Goal: Transaction & Acquisition: Purchase product/service

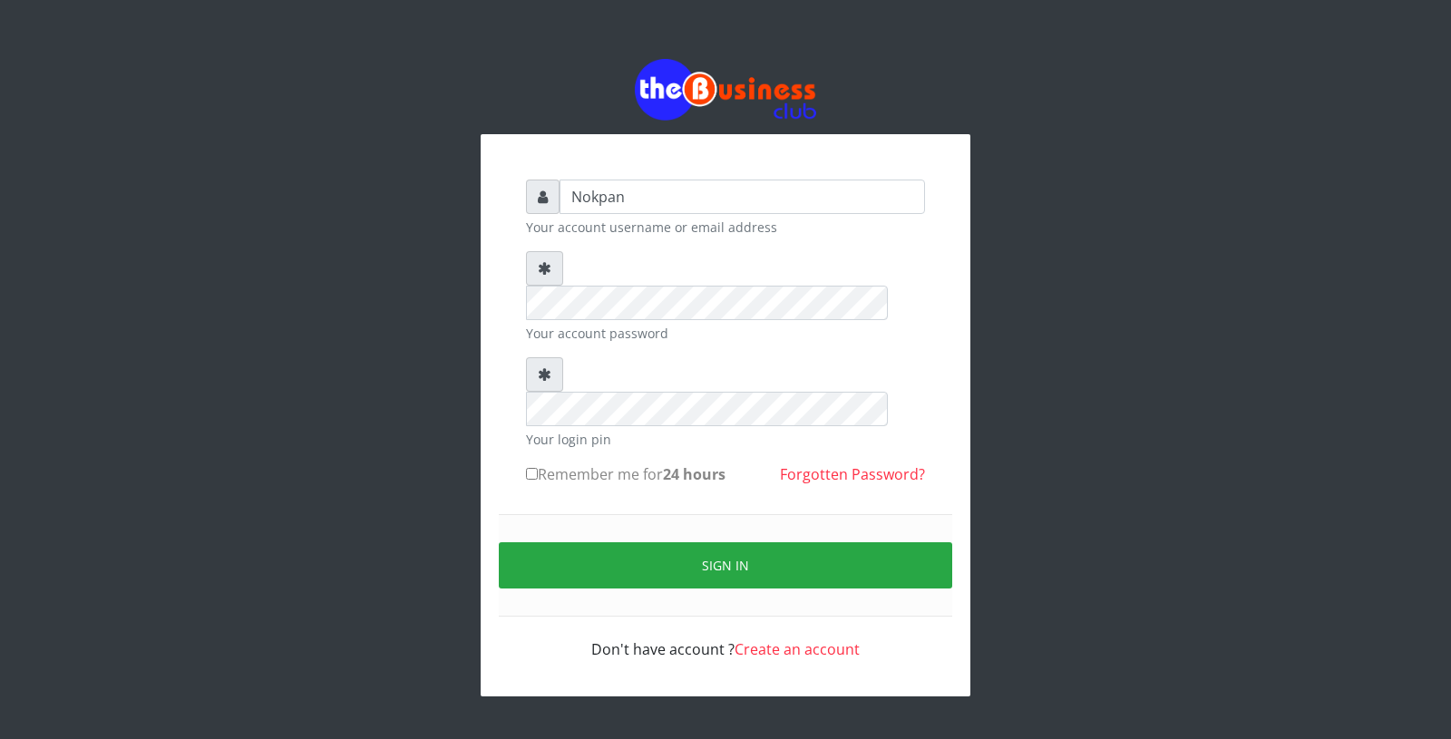
click at [546, 463] on label "Remember me for 24 hours" at bounding box center [625, 474] width 199 height 22
click at [538, 468] on input "Remember me for 24 hours" at bounding box center [532, 474] width 12 height 12
checkbox input "true"
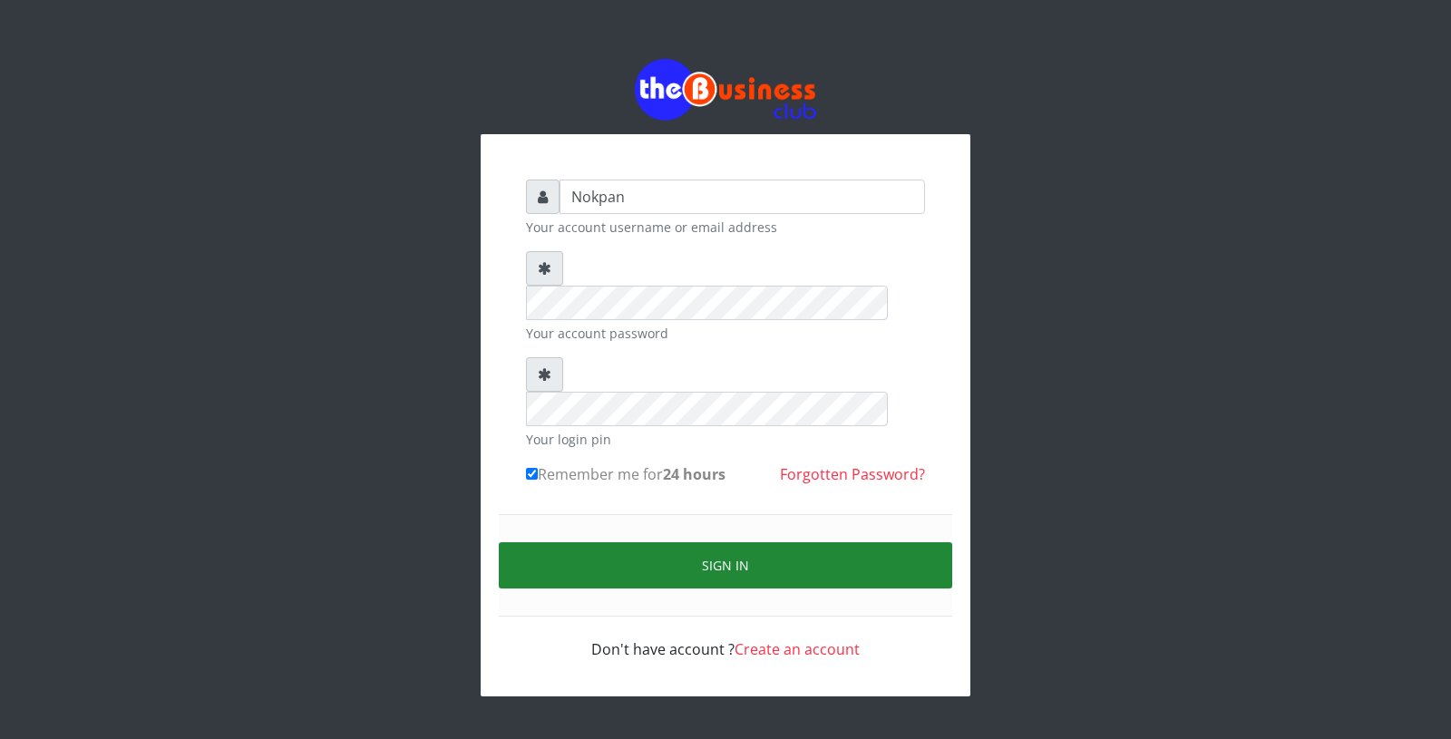
click at [609, 542] on button "Sign in" at bounding box center [725, 565] width 453 height 46
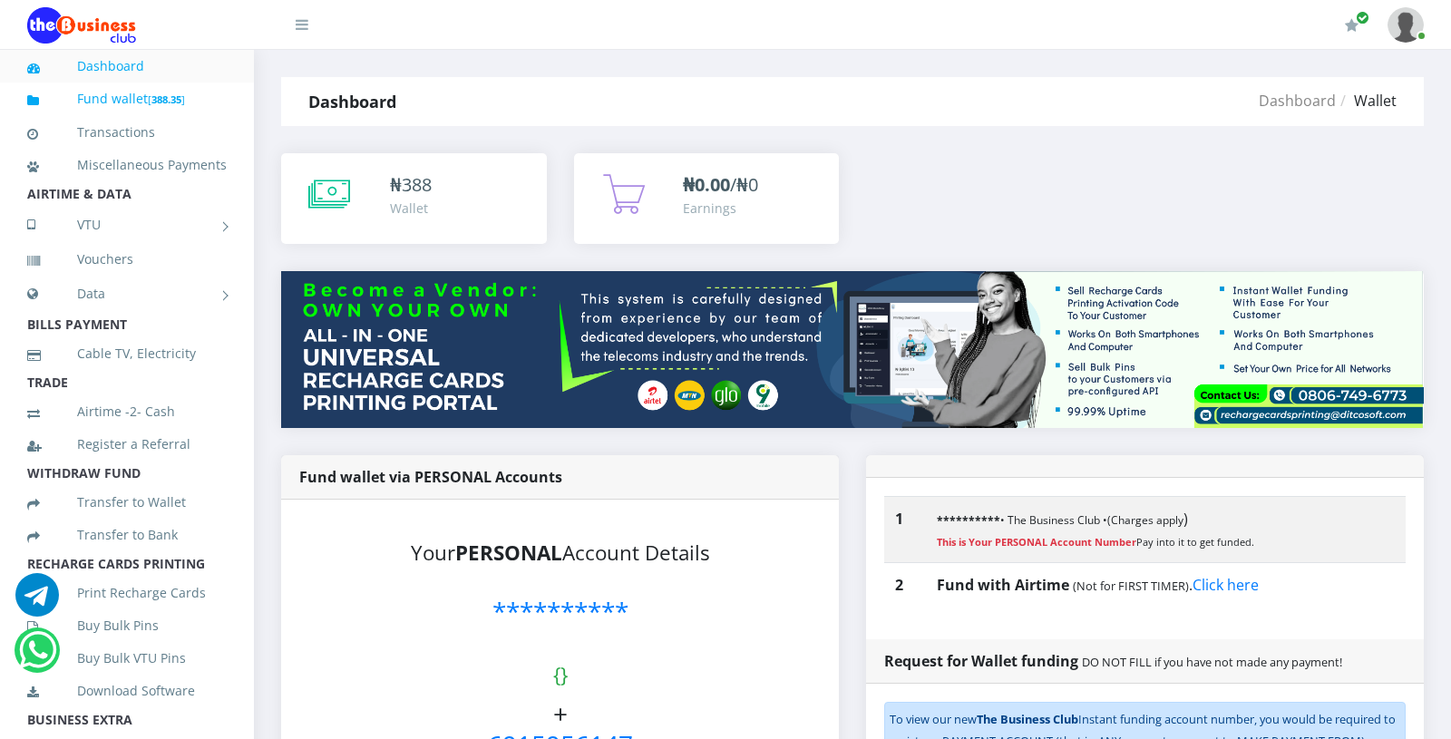
click at [120, 102] on link "Fund wallet [ 388.35 ]" at bounding box center [126, 99] width 199 height 43
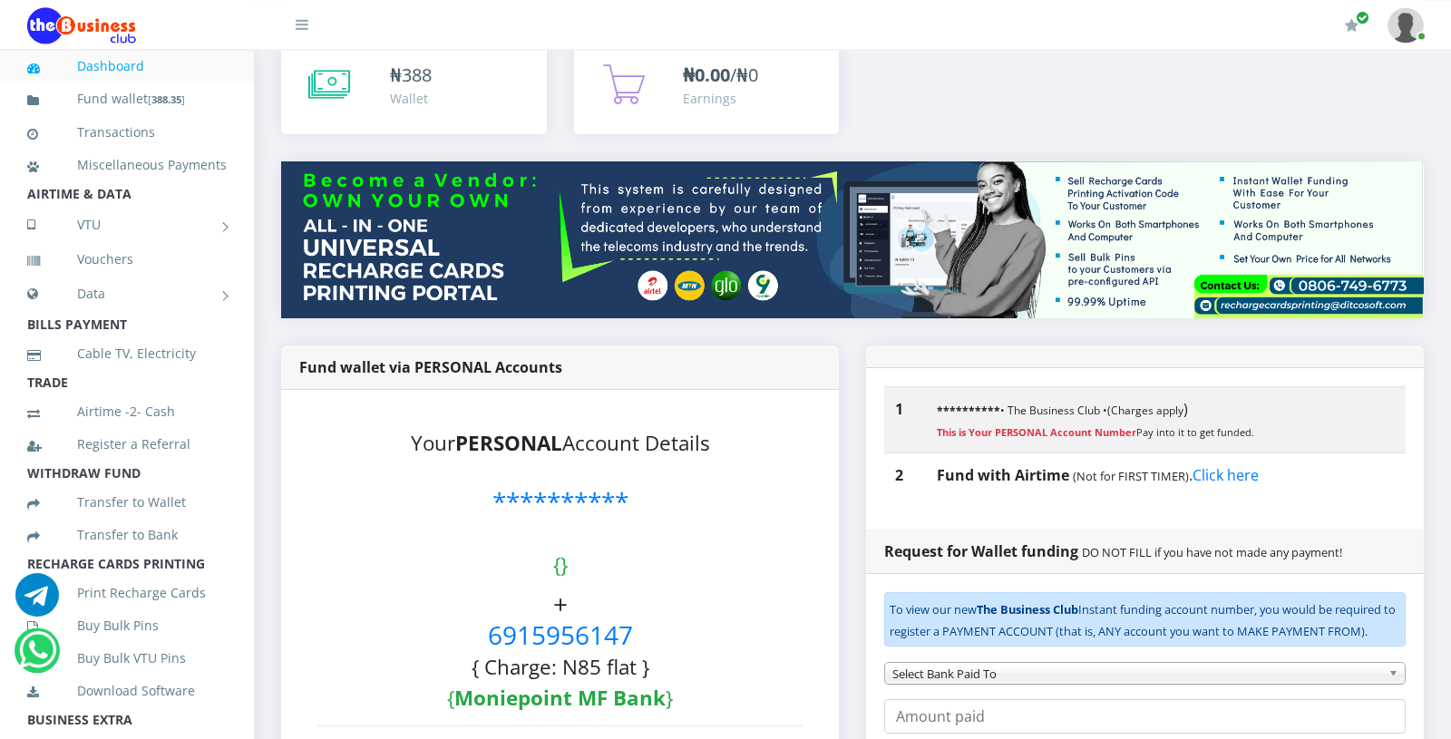
scroll to position [115, 0]
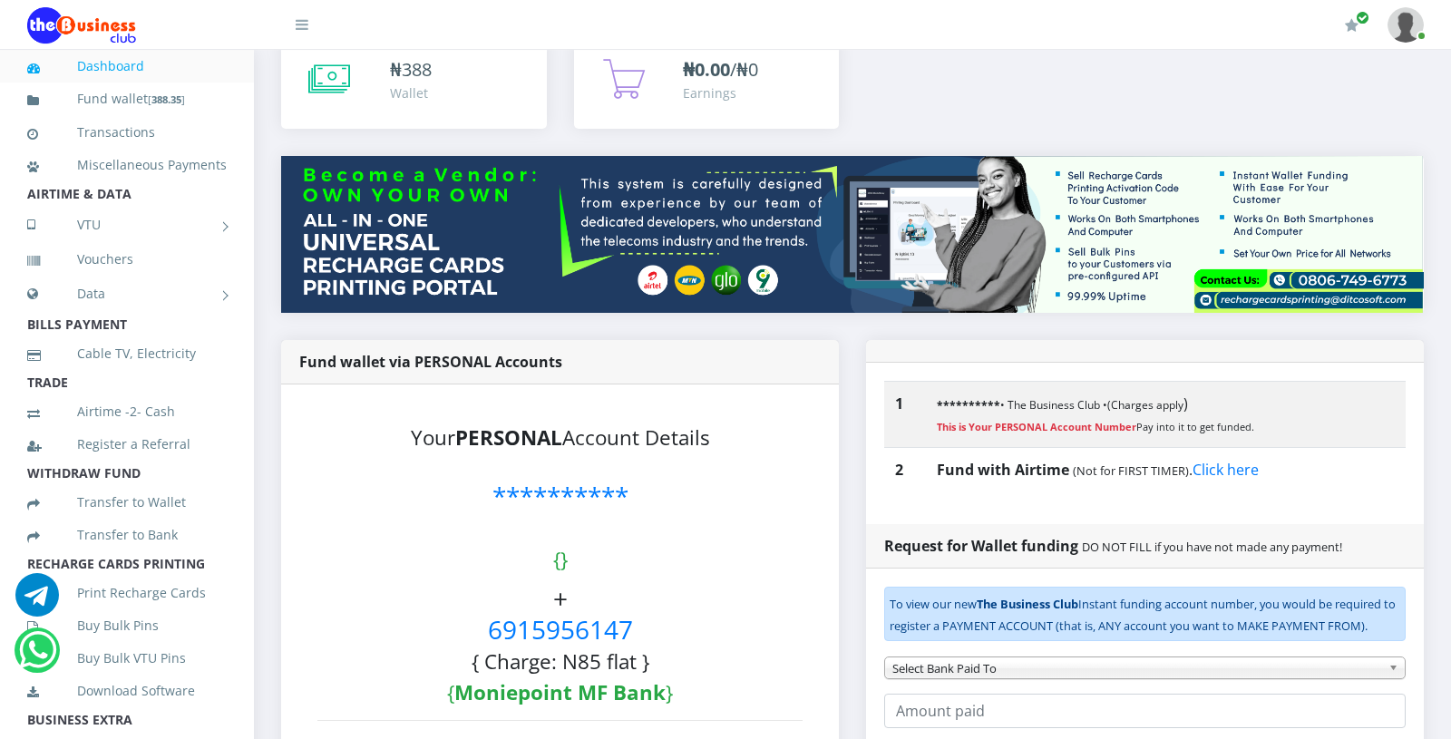
click at [131, 73] on link "Dashboard" at bounding box center [126, 66] width 199 height 42
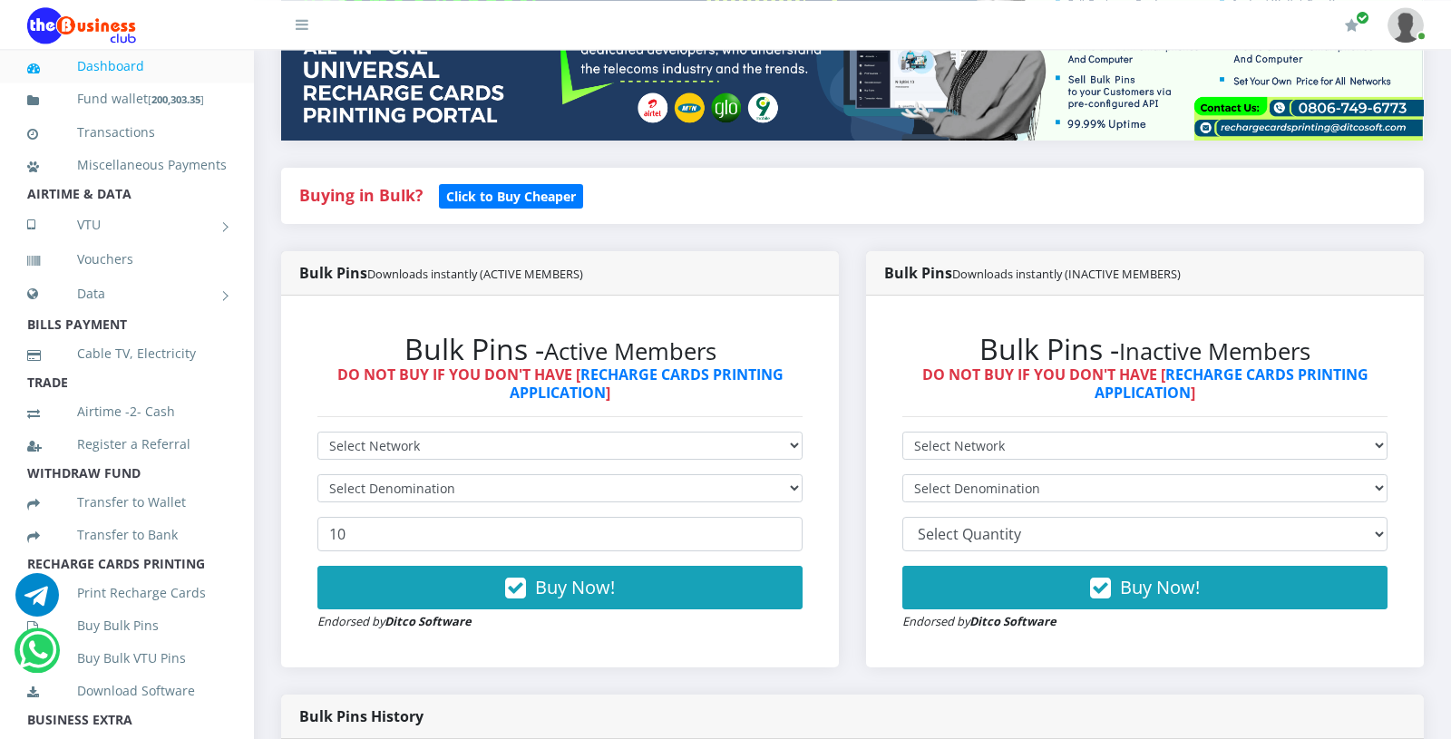
scroll to position [316, 0]
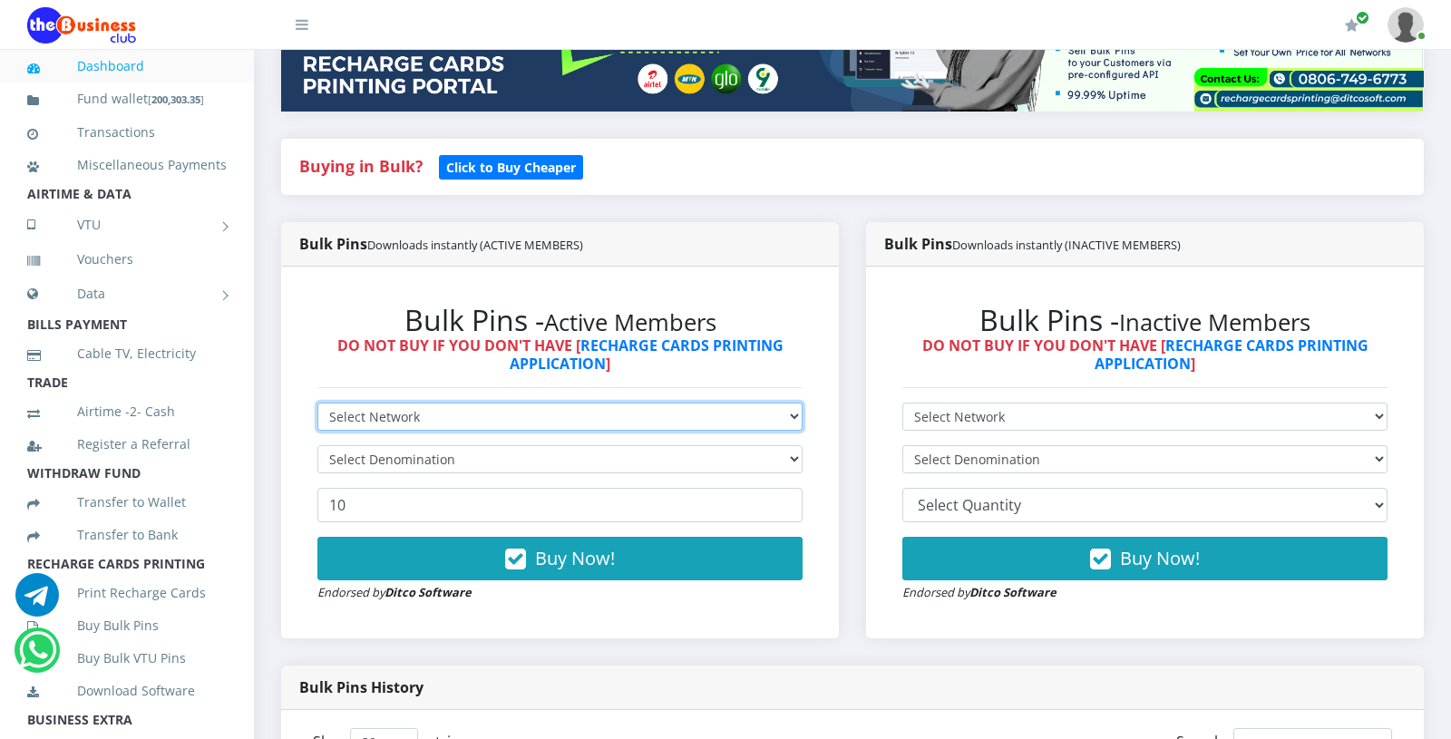
select select "MTN"
click option "MTN" at bounding box center [0, 0] width 0 height 0
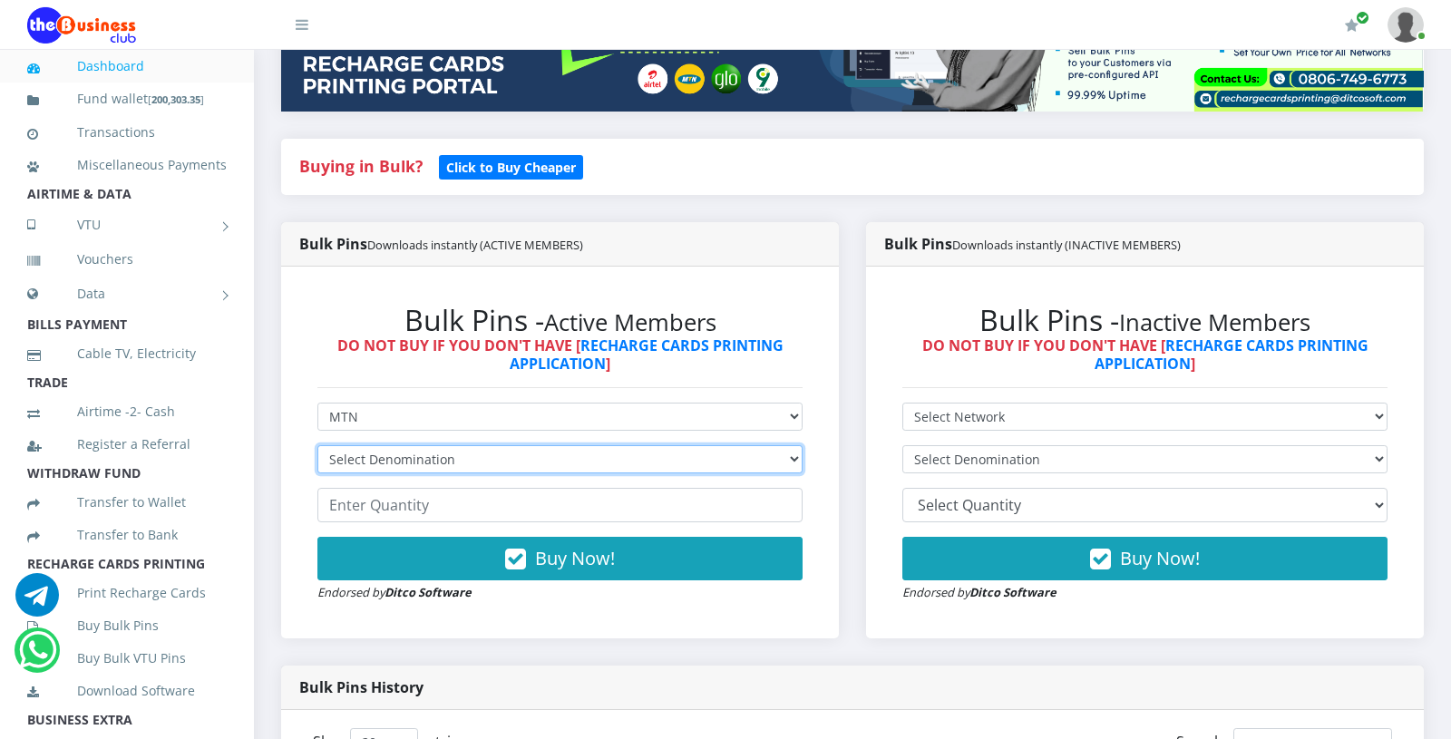
select select "96.99-100"
click option "MTN NGN100 - ₦96.99" at bounding box center [0, 0] width 0 height 0
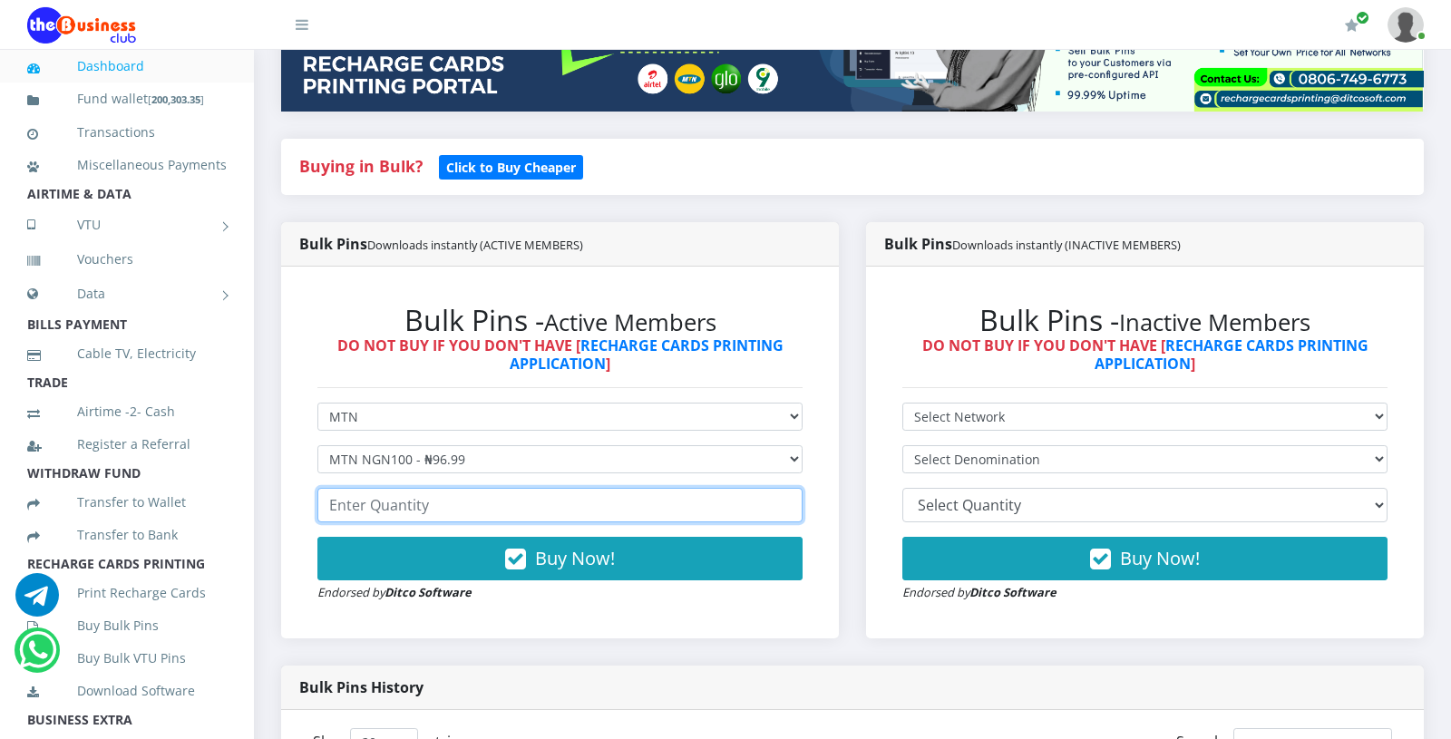
click at [391, 506] on input "number" at bounding box center [559, 505] width 485 height 34
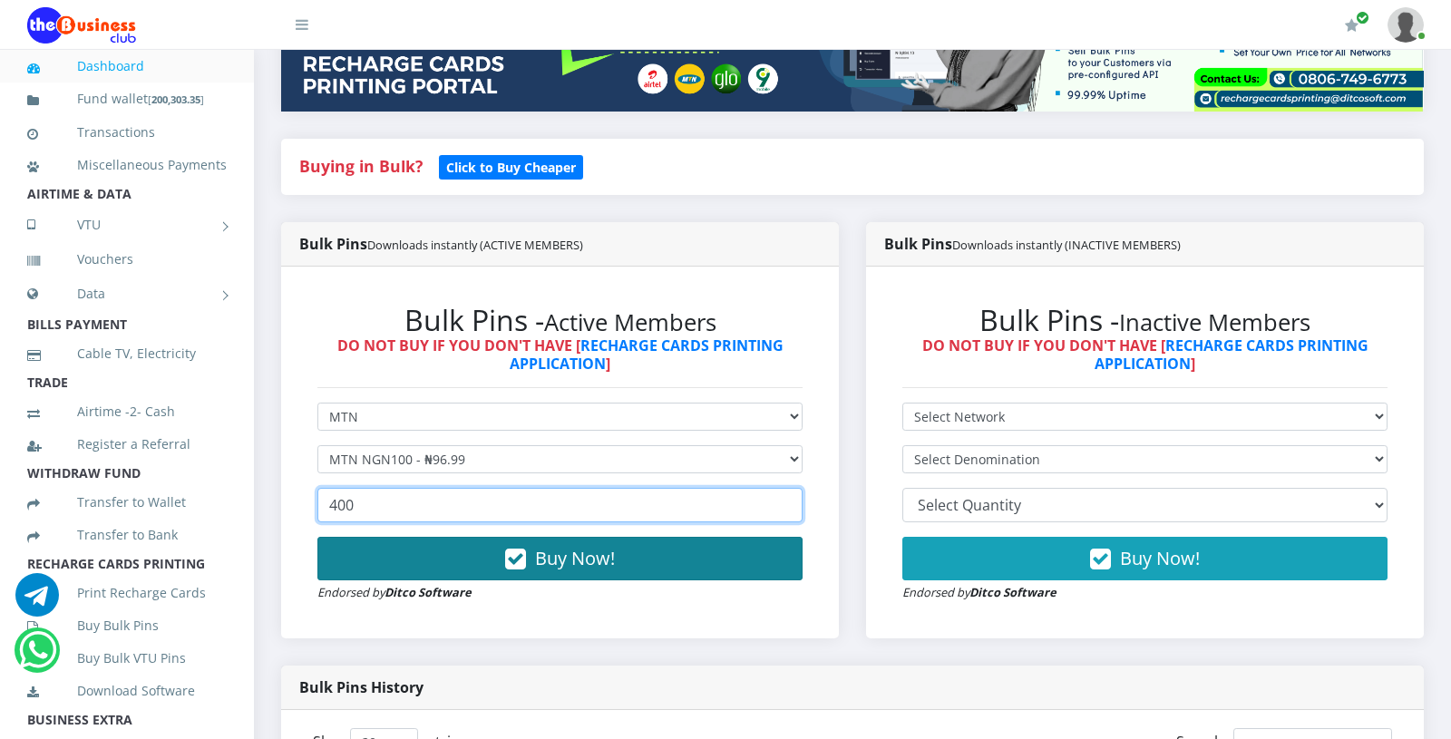
type input "400"
click at [493, 551] on button "Buy Now!" at bounding box center [559, 559] width 485 height 44
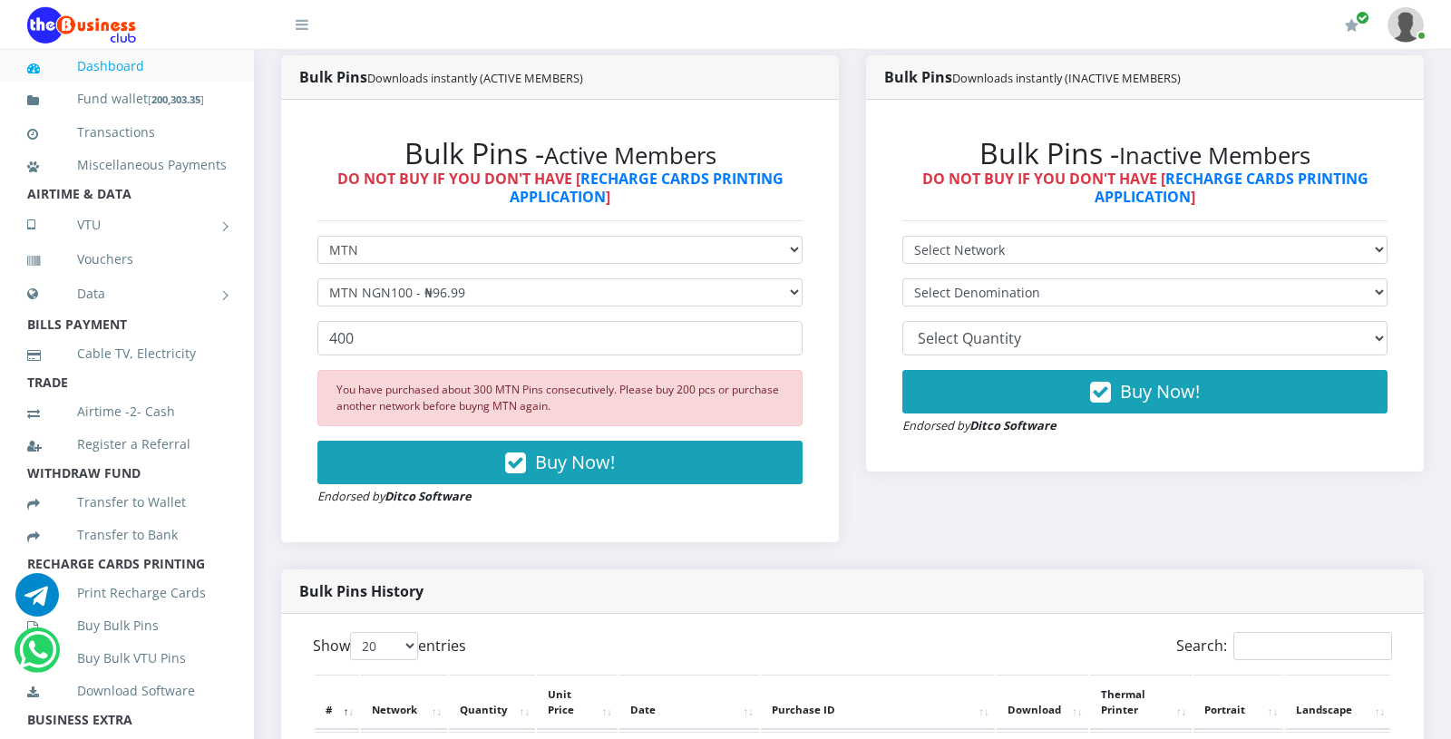
scroll to position [461, 0]
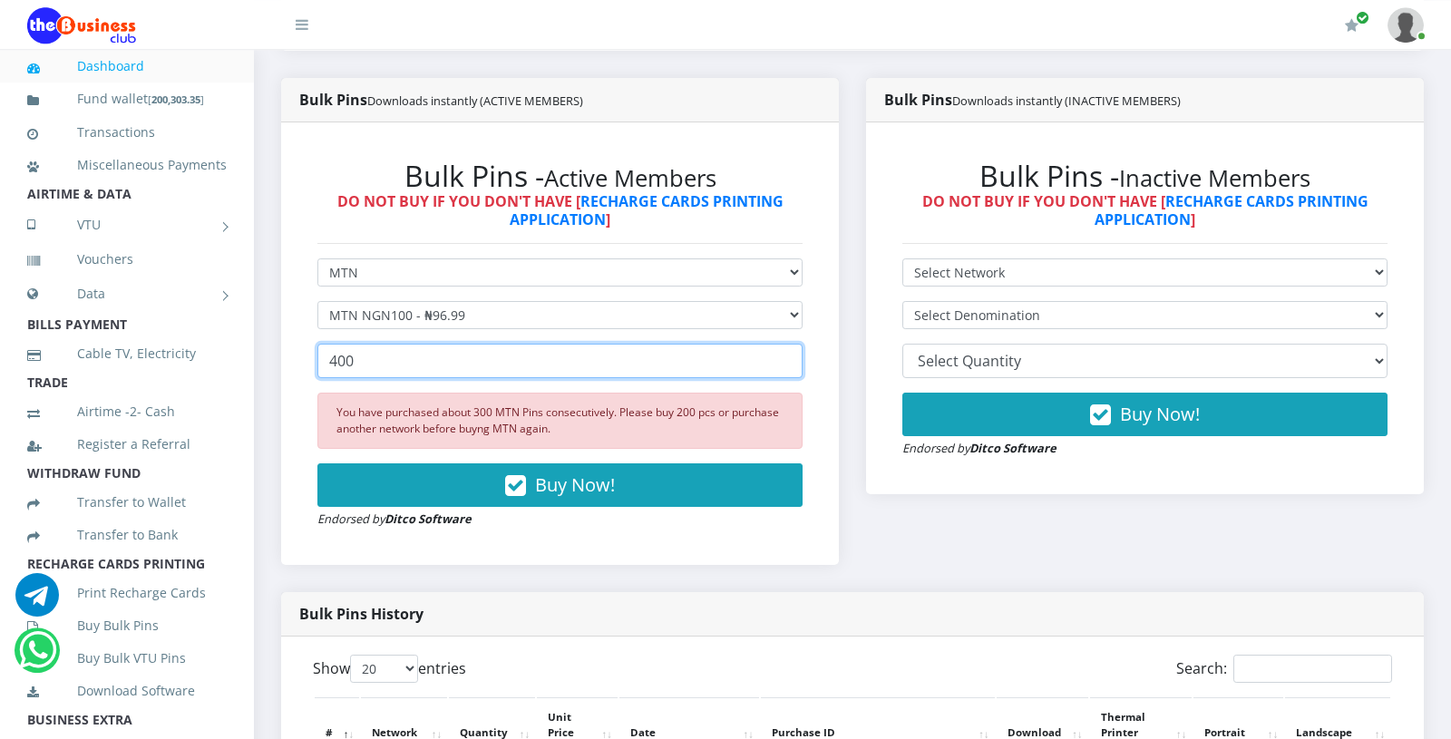
click at [402, 348] on input "400" at bounding box center [559, 361] width 485 height 34
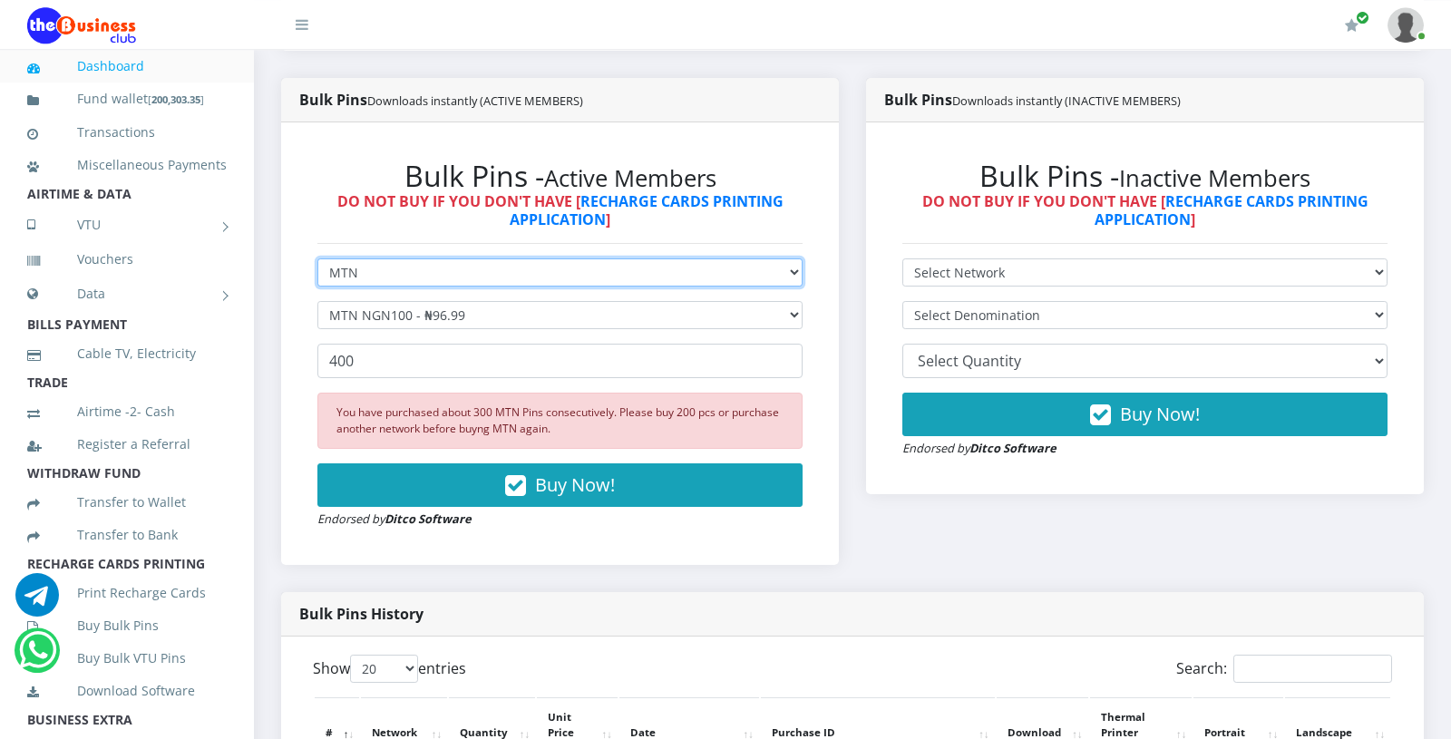
click at [317, 258] on select "Select Network MTN Globacom 9Mobile Airtel" at bounding box center [559, 272] width 485 height 28
select select "Glo"
click option "Globacom" at bounding box center [0, 0] width 0 height 0
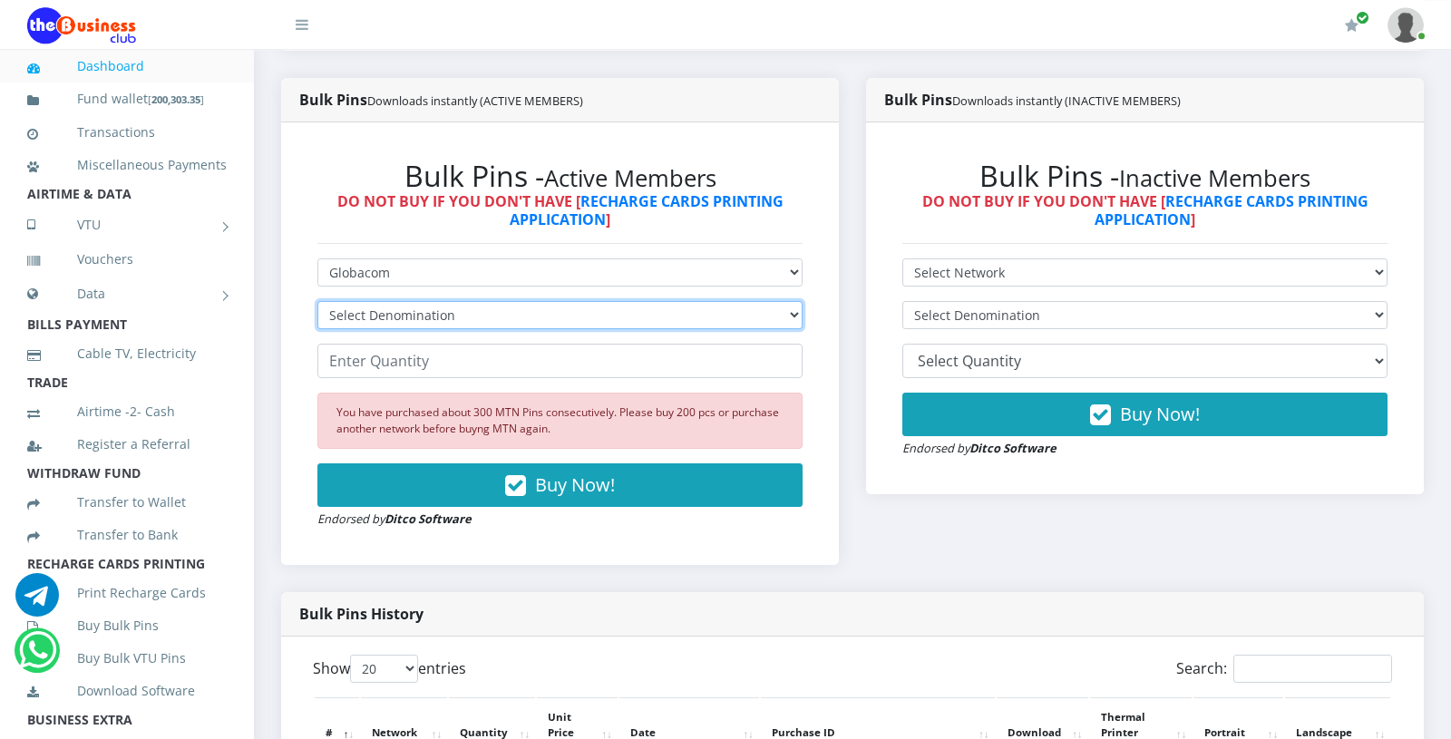
click at [317, 301] on select "Select Denomination Glo NGN100 - ₦96.55 Glo NGN200 - ₦193.10 Glo NGN500 - ₦482.…" at bounding box center [559, 315] width 485 height 28
select select "96.55-100"
click option "Glo NGN100 - ₦96.55" at bounding box center [0, 0] width 0 height 0
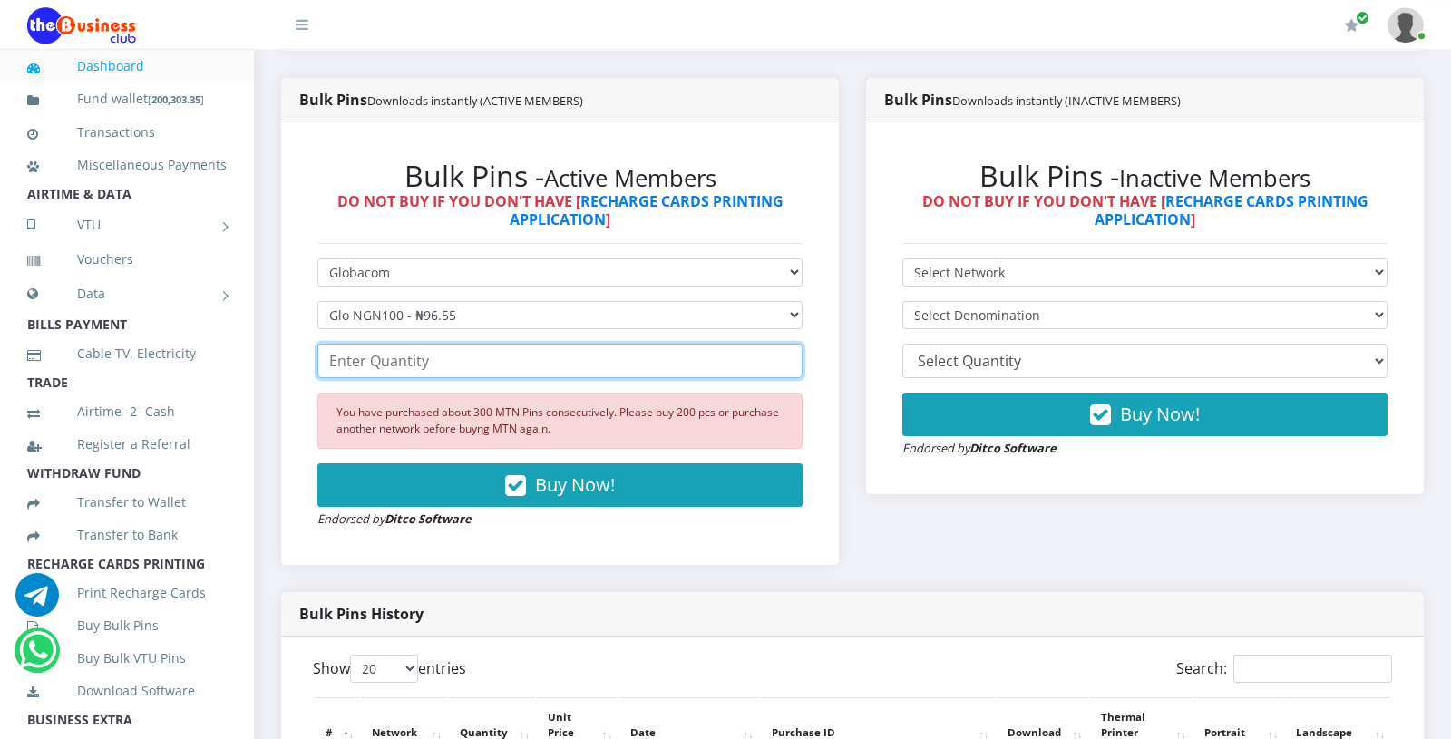
click at [403, 364] on input "number" at bounding box center [559, 361] width 485 height 34
click at [358, 357] on input "200" at bounding box center [559, 361] width 485 height 34
type input "2"
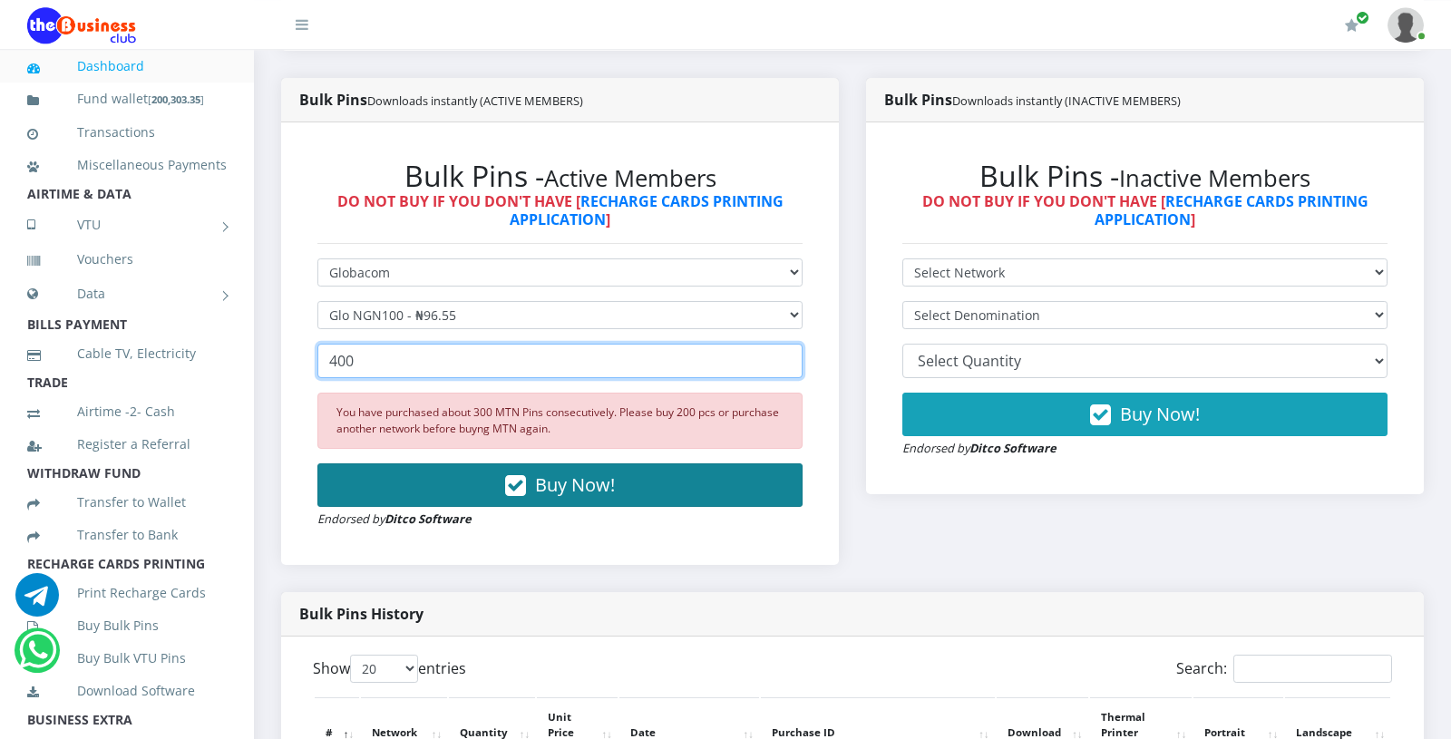
type input "400"
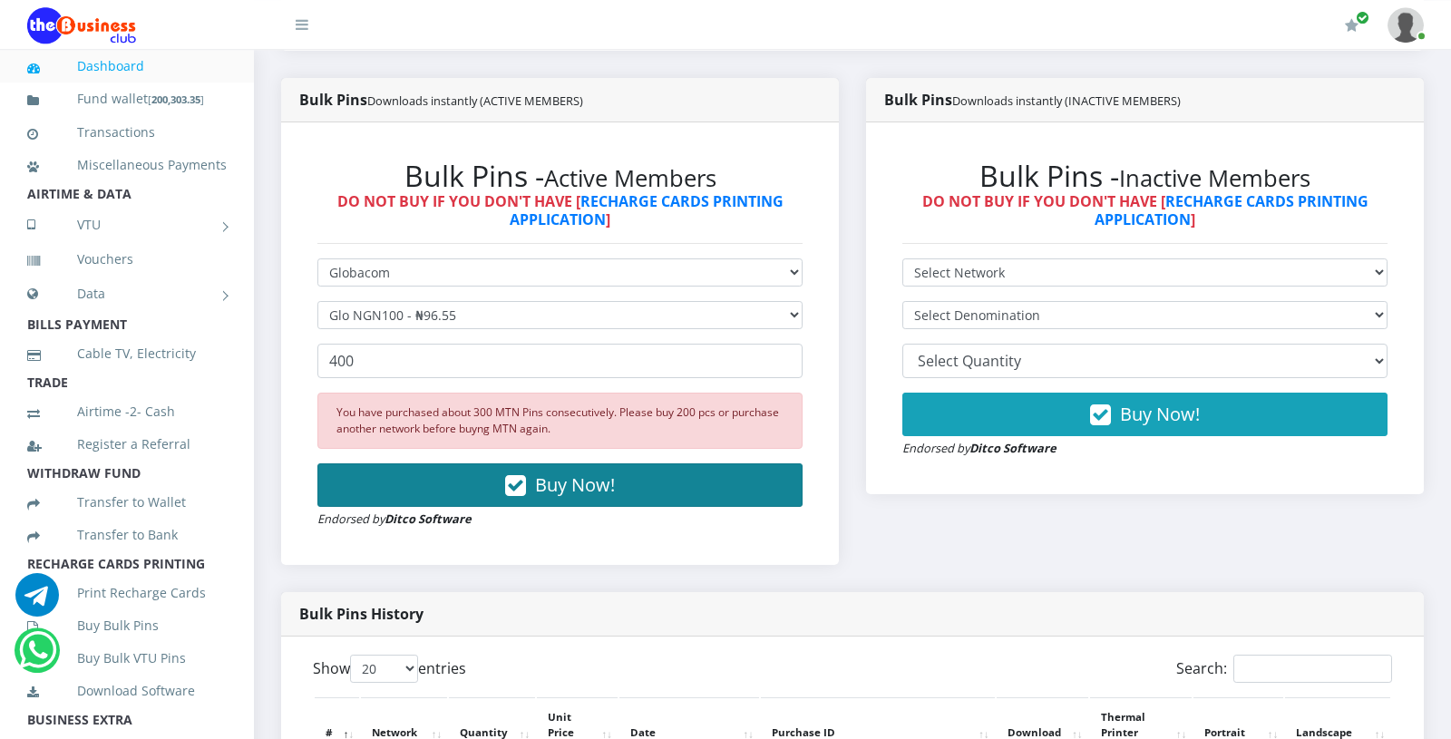
click at [414, 479] on button "Buy Now!" at bounding box center [559, 485] width 485 height 44
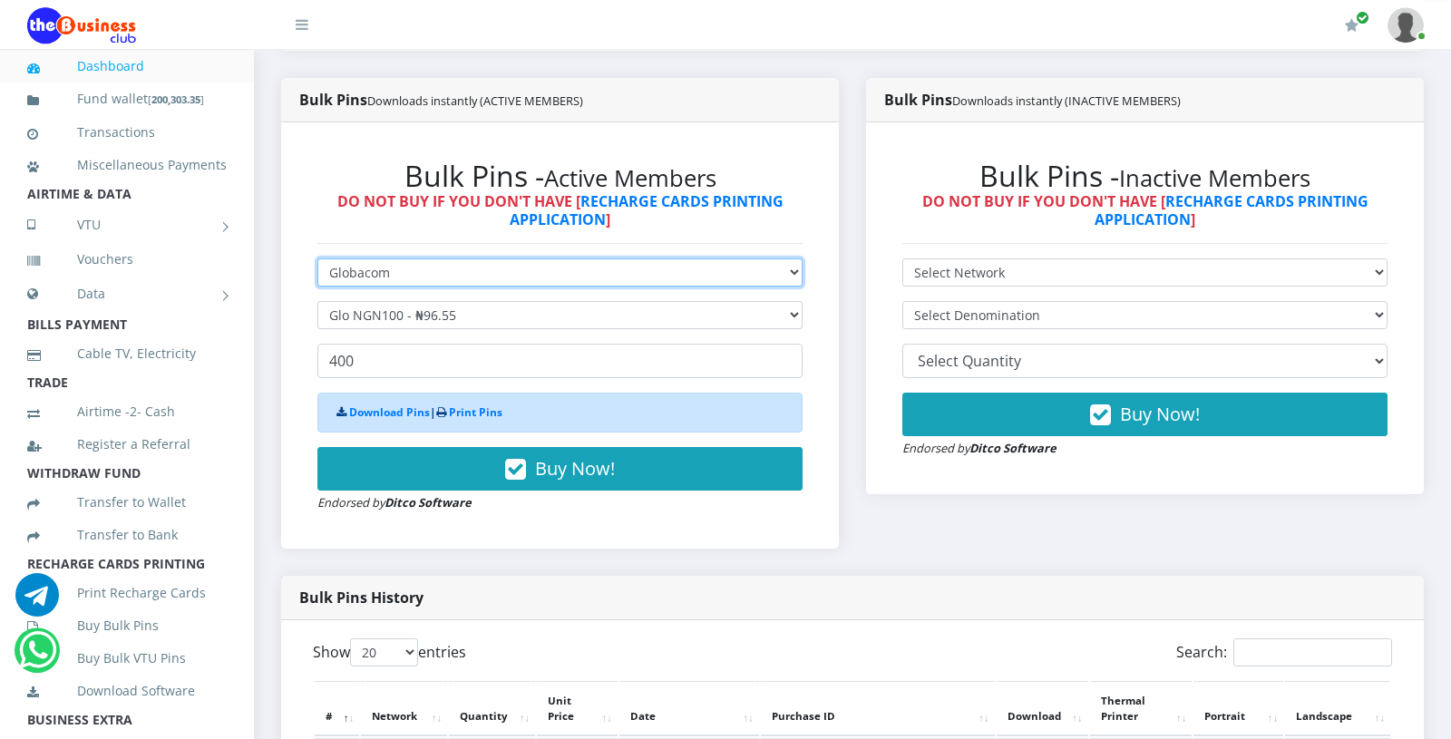
click at [317, 258] on select "Select Network MTN Globacom 9Mobile Airtel" at bounding box center [559, 272] width 485 height 28
select select "MTN"
click option "MTN" at bounding box center [0, 0] width 0 height 0
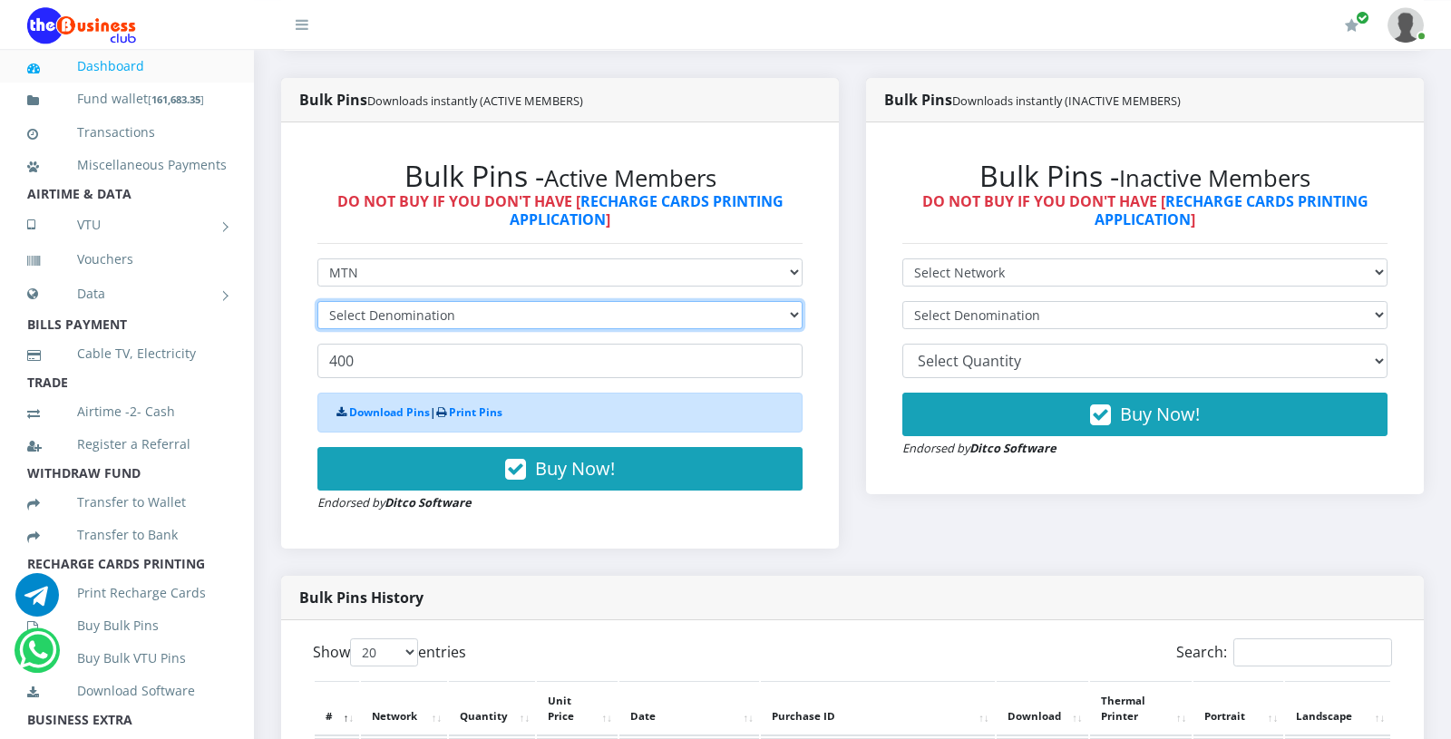
click option "Select Denomination" at bounding box center [0, 0] width 0 height 0
select select "96.99-100"
click option "MTN NGN100 - ₦96.99" at bounding box center [0, 0] width 0 height 0
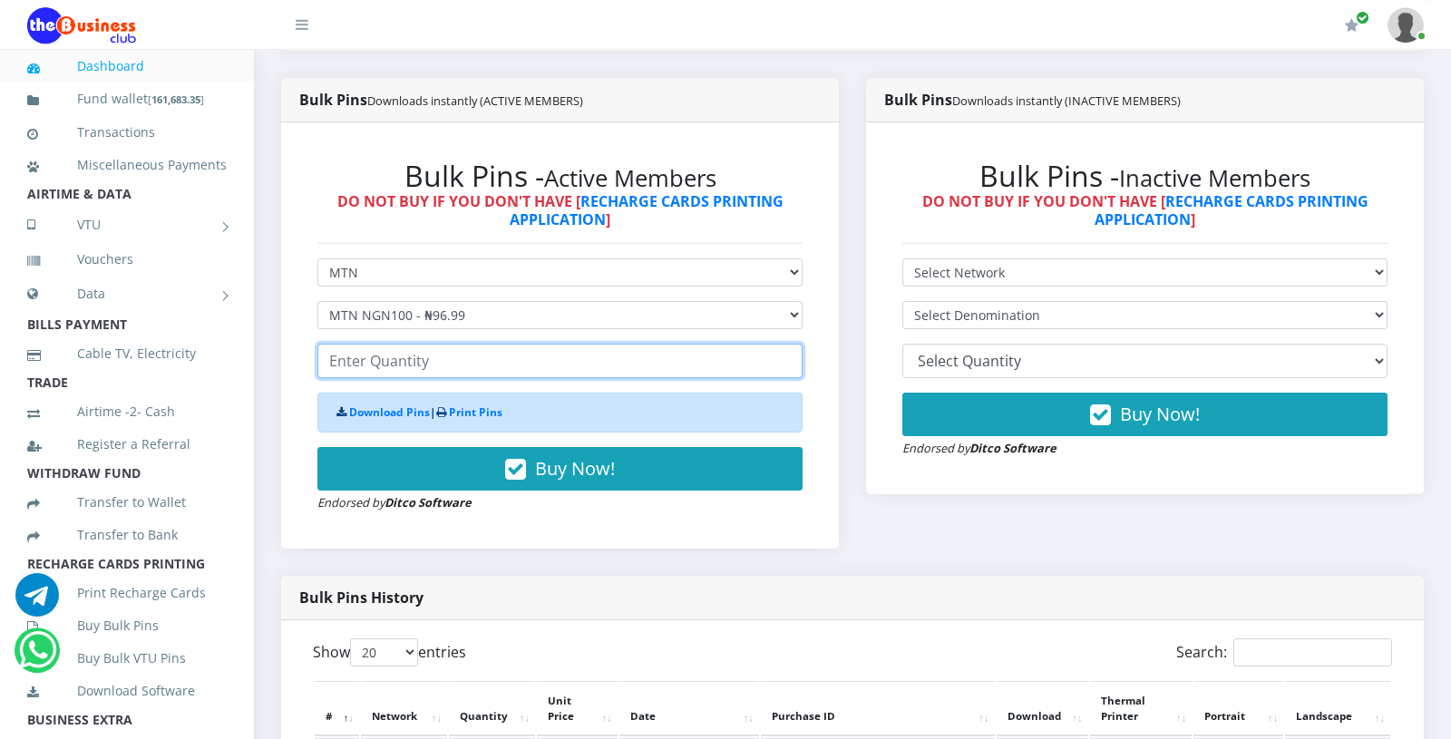
click at [374, 364] on input "number" at bounding box center [559, 361] width 485 height 34
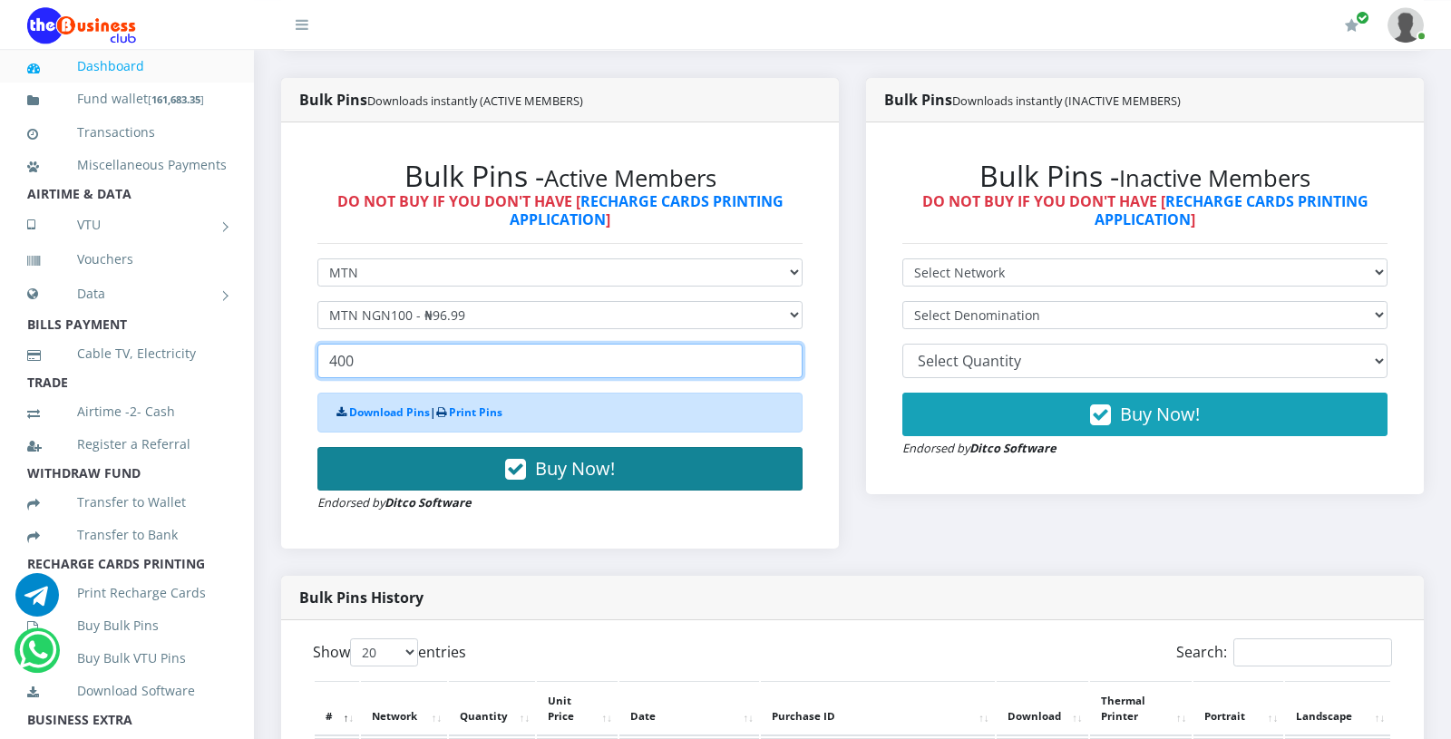
type input "400"
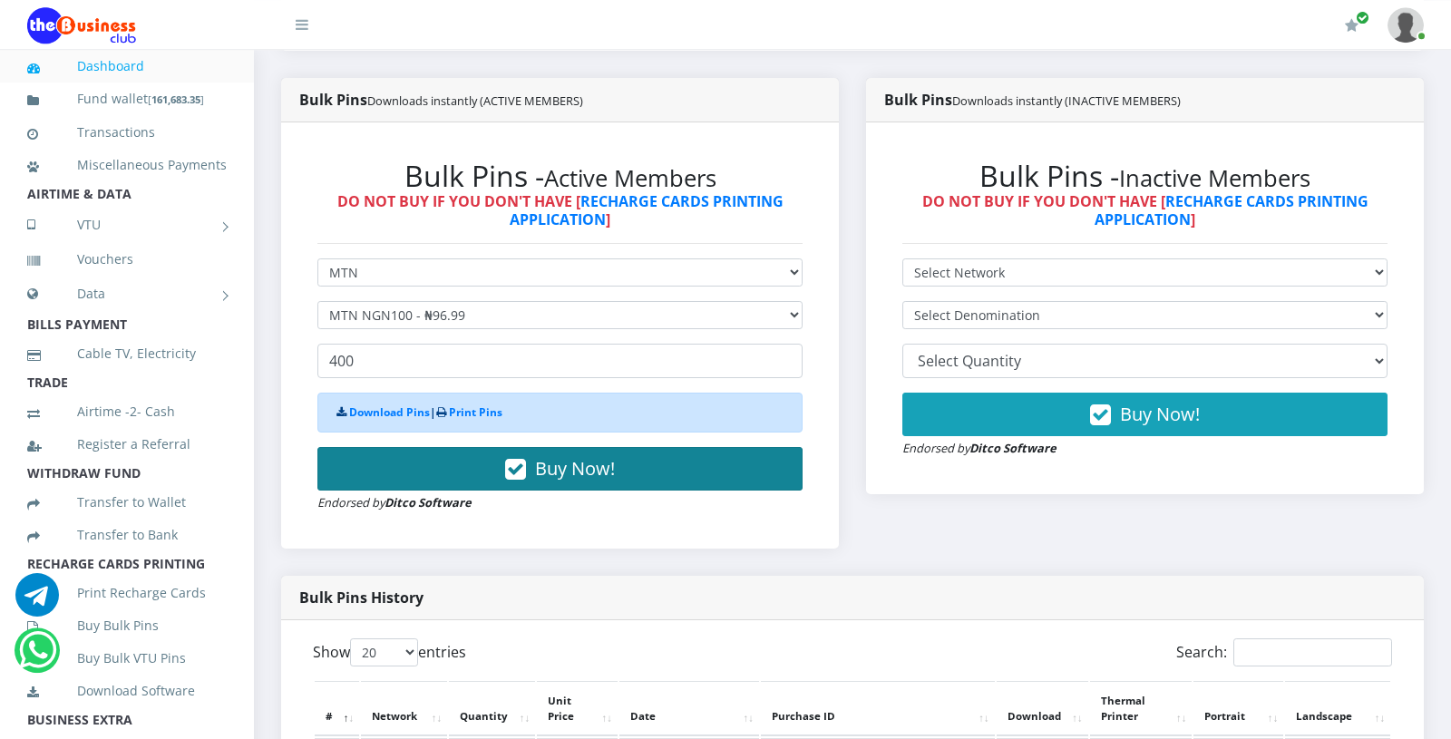
click at [457, 483] on button "Buy Now!" at bounding box center [559, 469] width 485 height 44
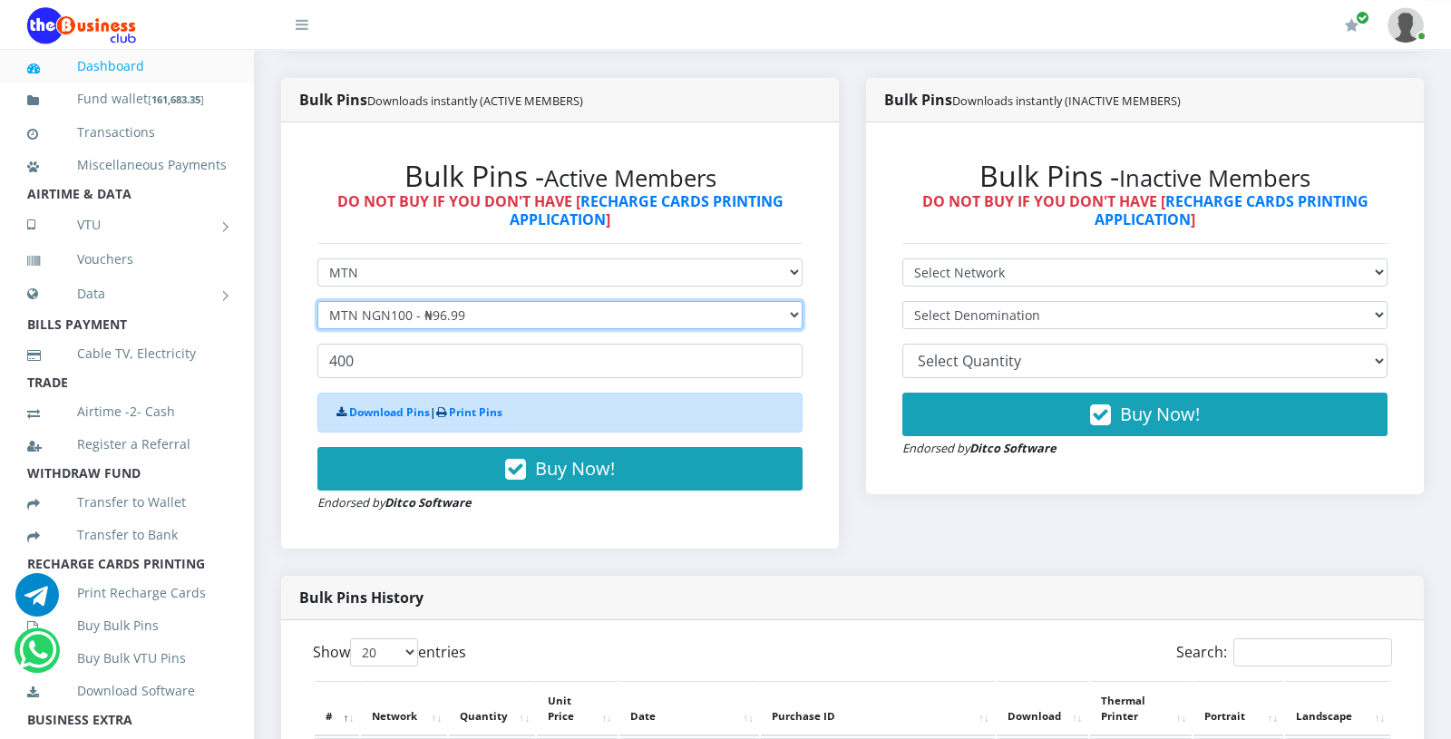
select select "193.98-200"
click option "MTN NGN200 - ₦193.98" at bounding box center [0, 0] width 0 height 0
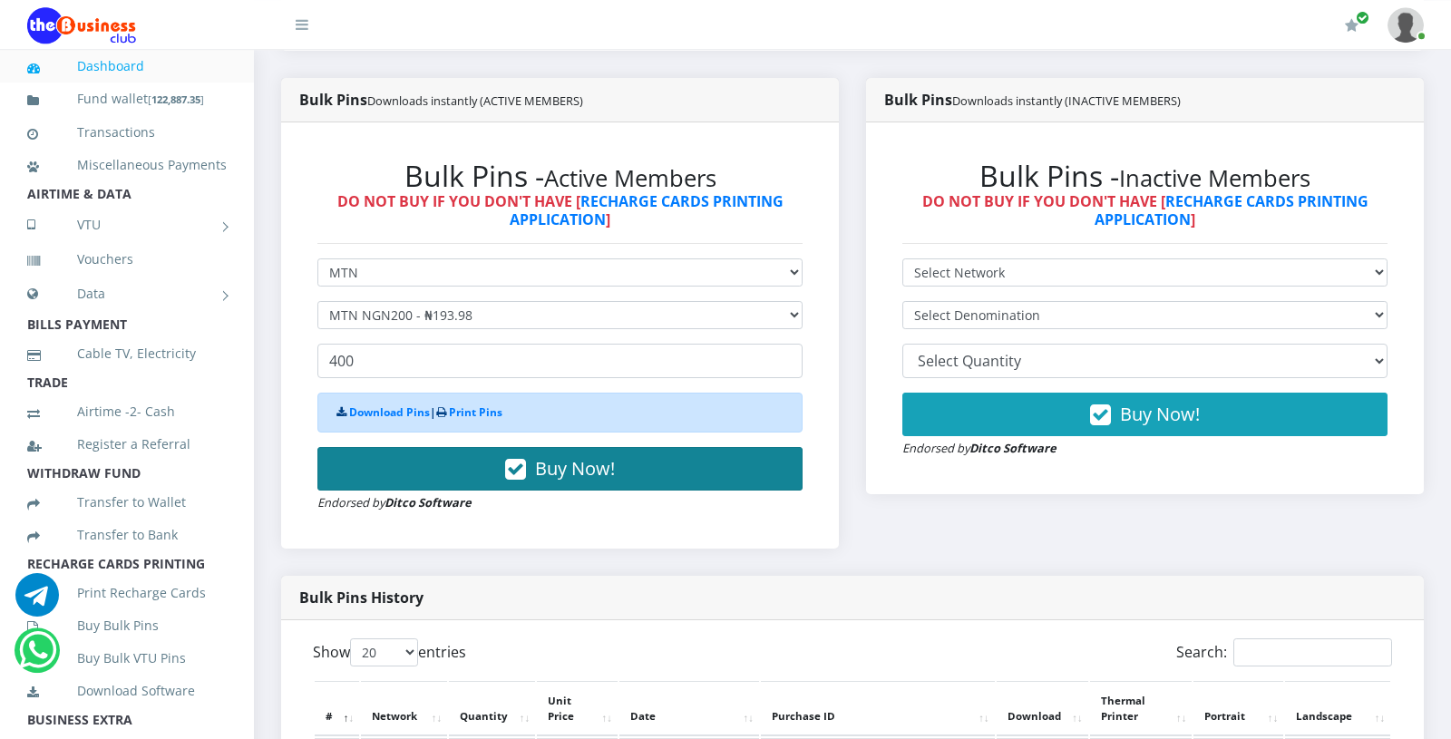
click at [446, 471] on button "Buy Now!" at bounding box center [559, 469] width 485 height 44
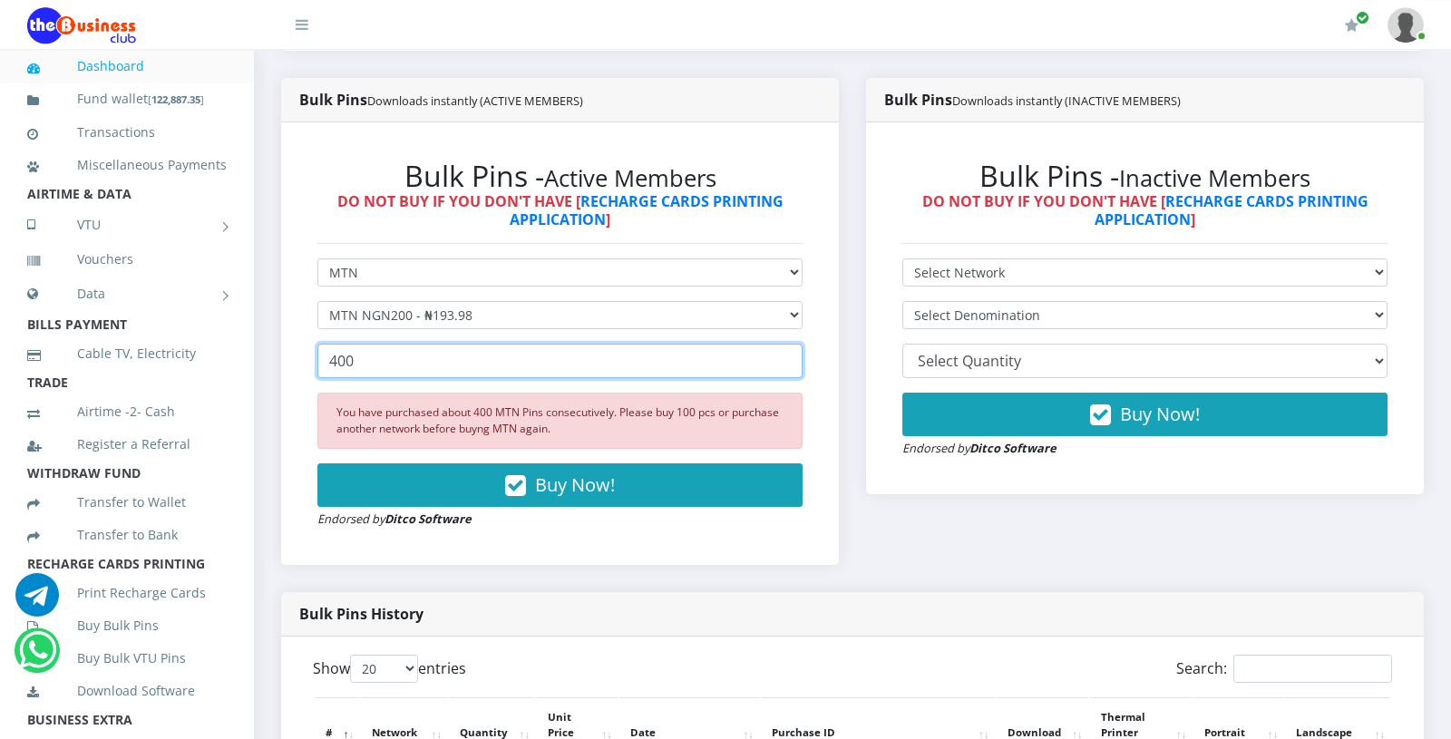
click at [422, 363] on input "400" at bounding box center [559, 361] width 485 height 34
type input "4"
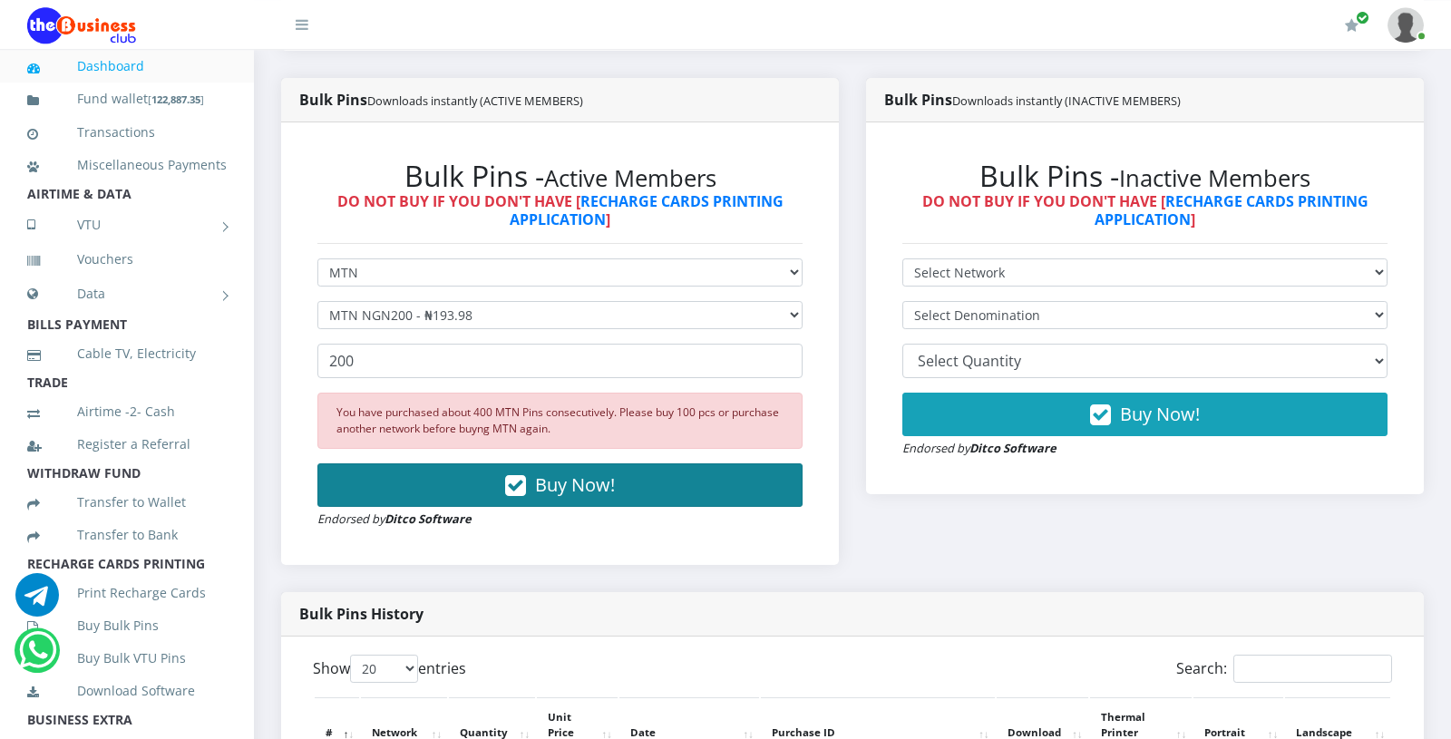
click at [455, 476] on button "Buy Now!" at bounding box center [559, 485] width 485 height 44
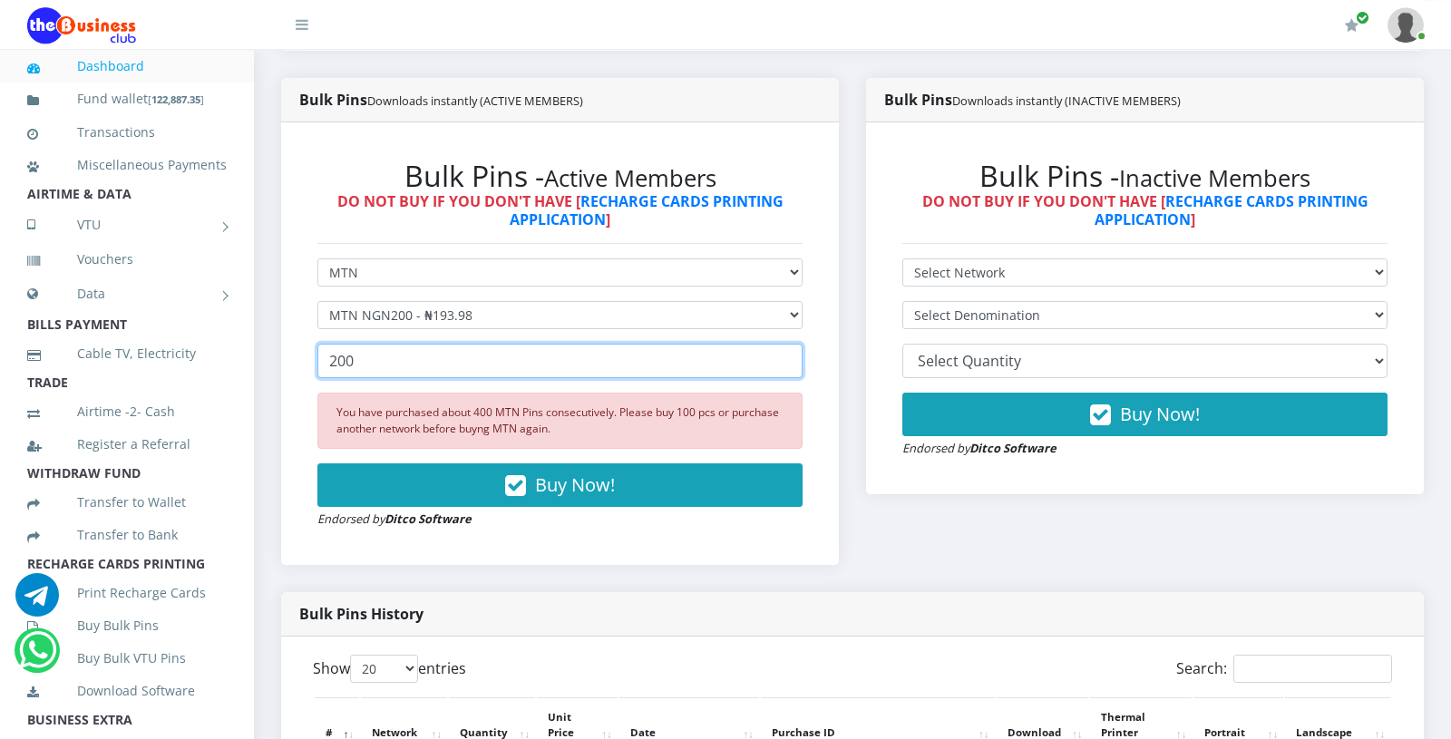
click at [437, 369] on input "200" at bounding box center [559, 361] width 485 height 34
type input "2"
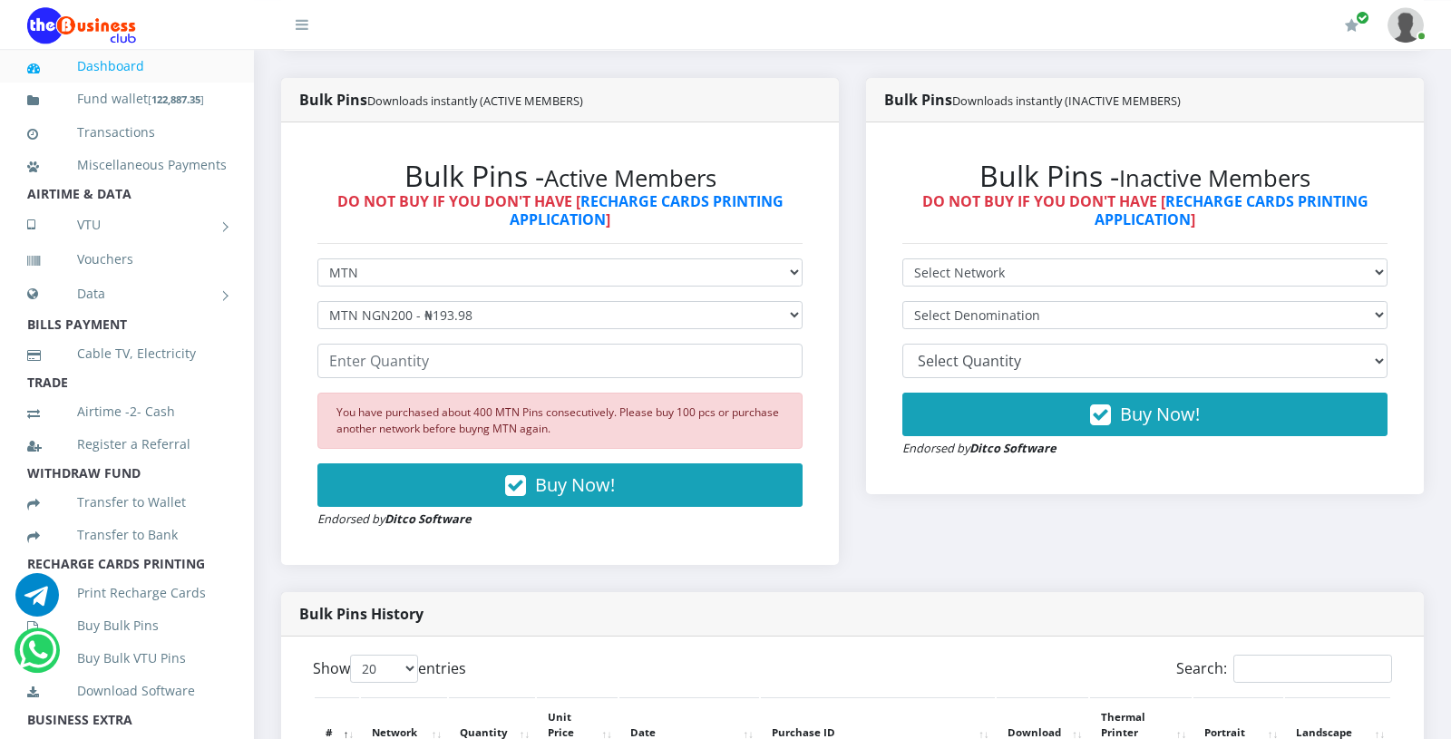
click at [459, 593] on div "Bulk Pins History" at bounding box center [852, 614] width 1142 height 44
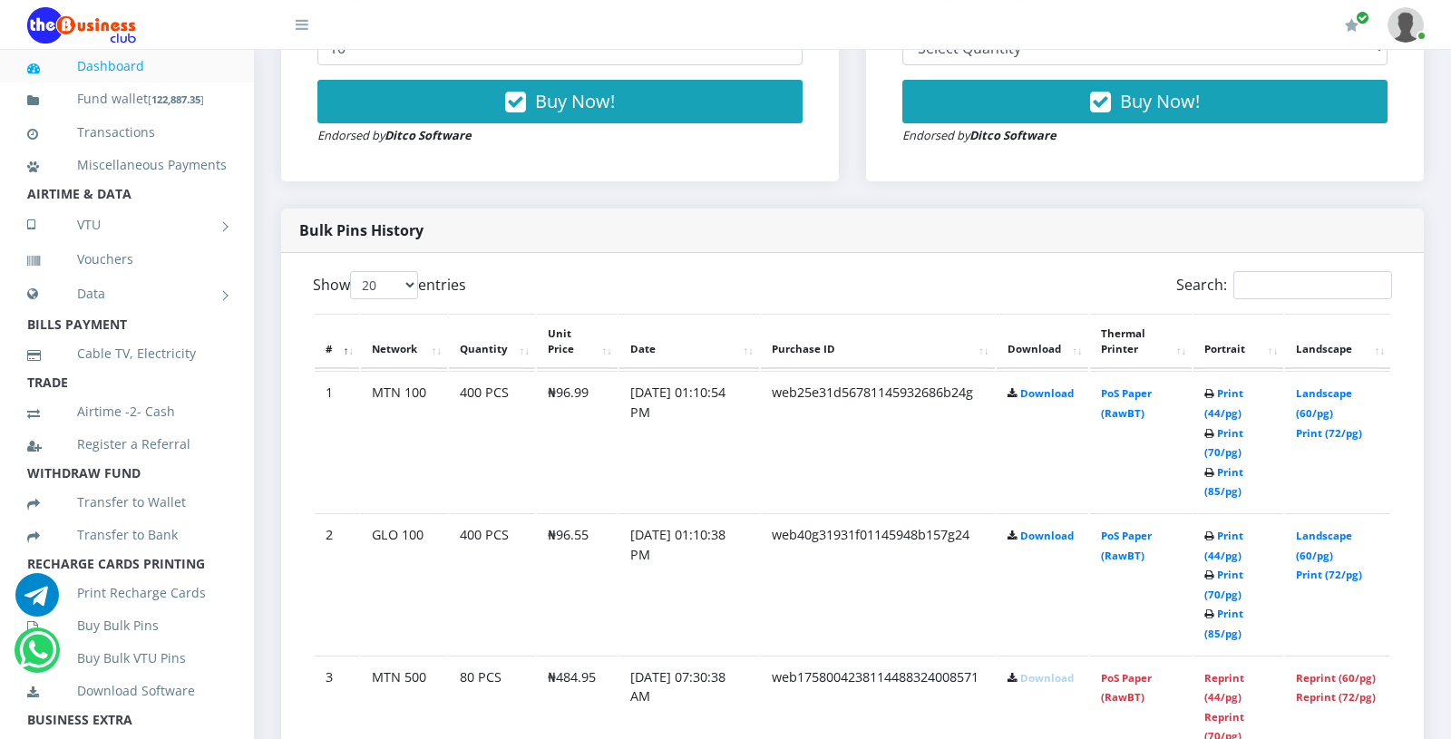
scroll to position [782, 0]
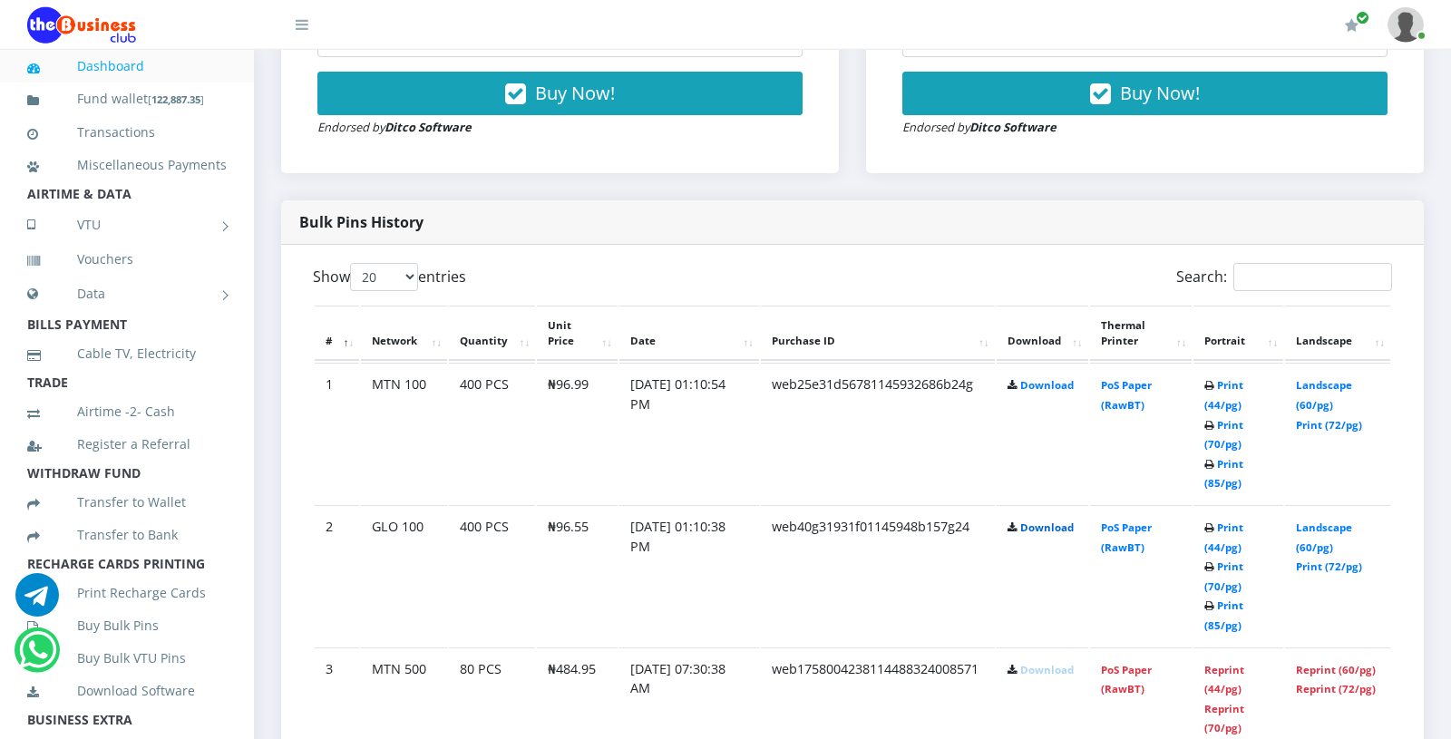
click at [1039, 527] on link "Download" at bounding box center [1046, 527] width 53 height 14
click at [1024, 435] on td "Download" at bounding box center [1042, 433] width 92 height 141
click at [1052, 387] on link "Download" at bounding box center [1046, 385] width 53 height 14
click at [1053, 415] on td "Download" at bounding box center [1042, 433] width 92 height 141
